Goal: Navigation & Orientation: Find specific page/section

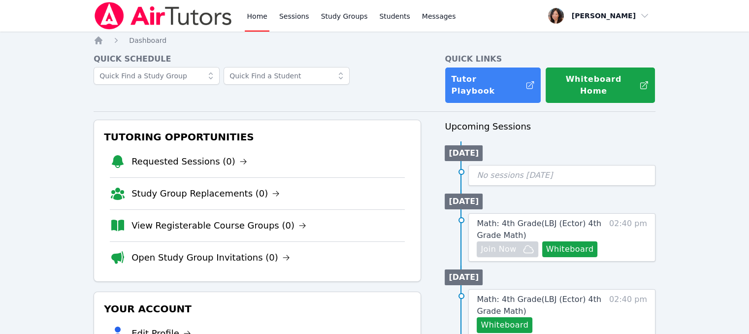
click at [418, 79] on div at bounding box center [257, 79] width 327 height 24
